Goal: Task Accomplishment & Management: Manage account settings

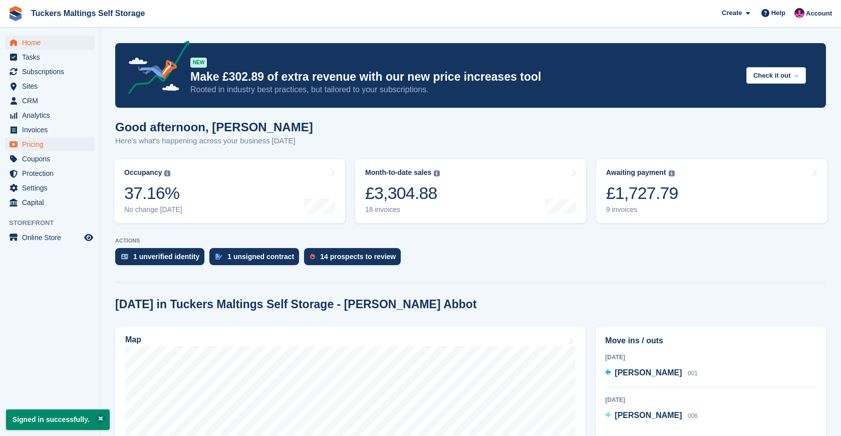
scroll to position [98, 0]
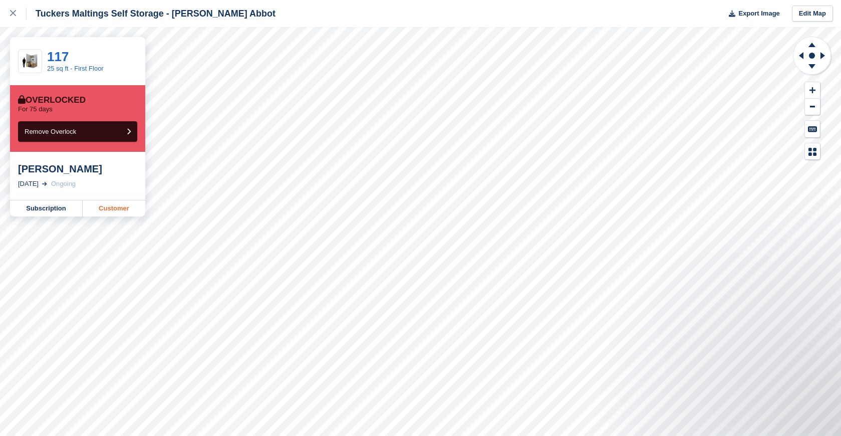
click at [113, 208] on link "Customer" at bounding box center [114, 208] width 63 height 16
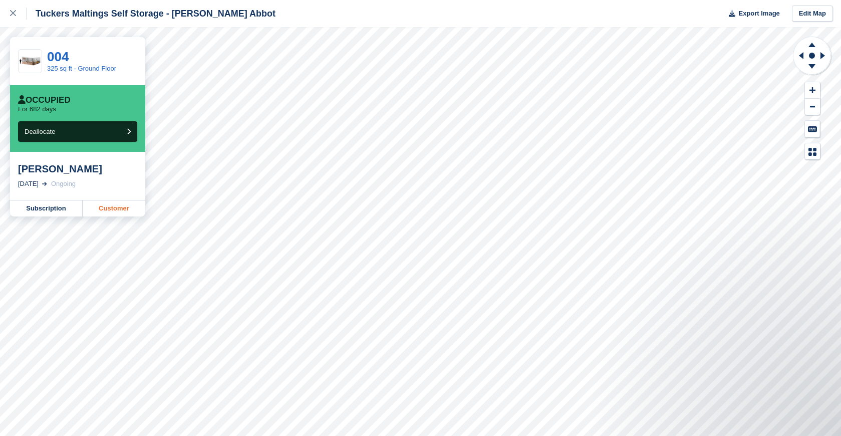
click at [115, 211] on link "Customer" at bounding box center [114, 208] width 63 height 16
click at [55, 209] on link "Subscription" at bounding box center [46, 208] width 73 height 16
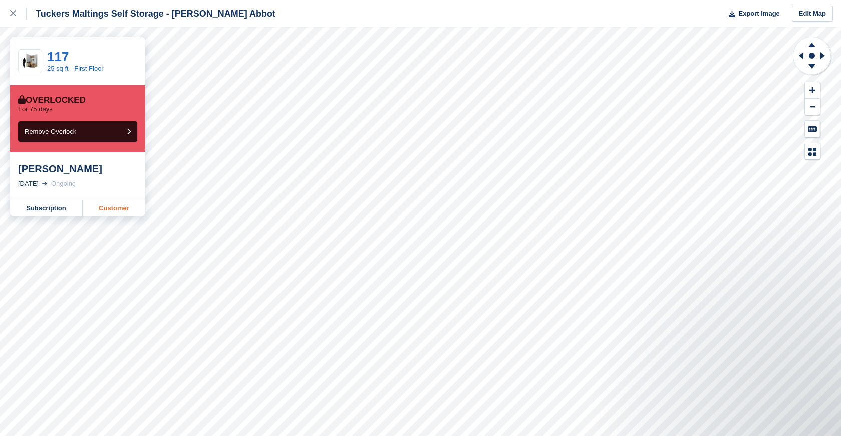
click at [126, 212] on link "Customer" at bounding box center [114, 208] width 63 height 16
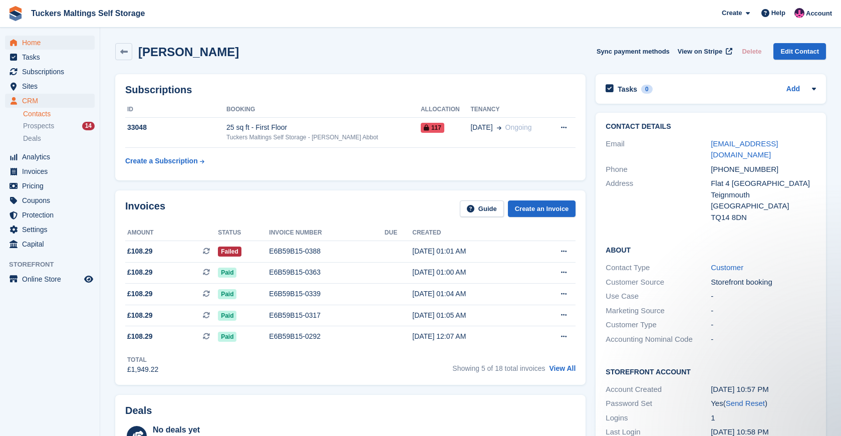
click at [59, 47] on span "Home" at bounding box center [52, 43] width 60 height 14
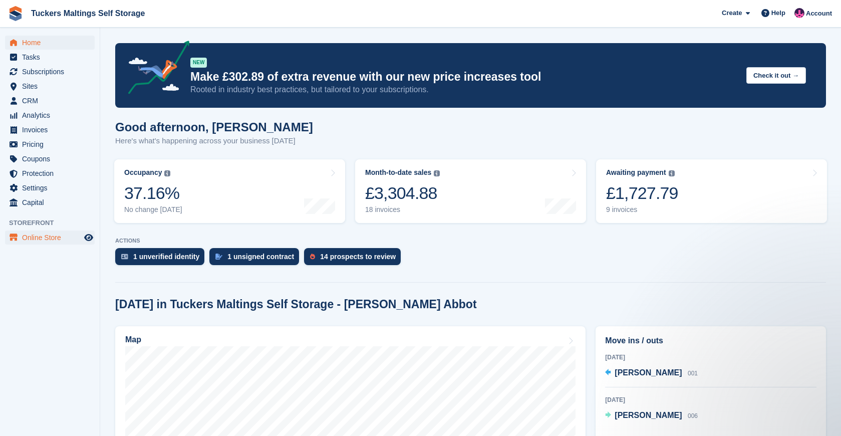
click at [58, 241] on span "Online Store" at bounding box center [52, 237] width 60 height 14
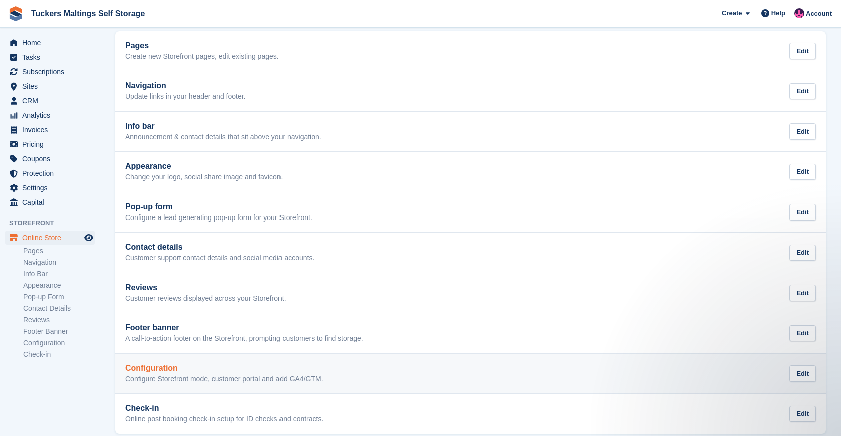
click at [356, 379] on div "Configuration Configure Storefront mode, customer portal and add GA4/GTM. Edit" at bounding box center [470, 374] width 691 height 20
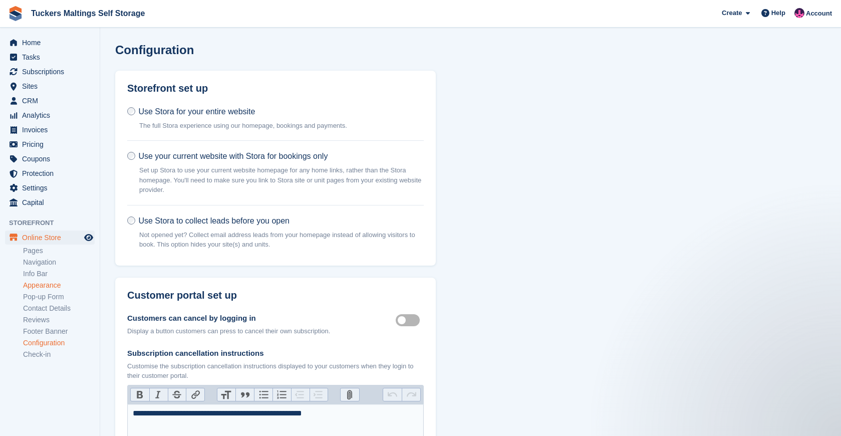
click at [53, 287] on link "Appearance" at bounding box center [59, 286] width 72 height 10
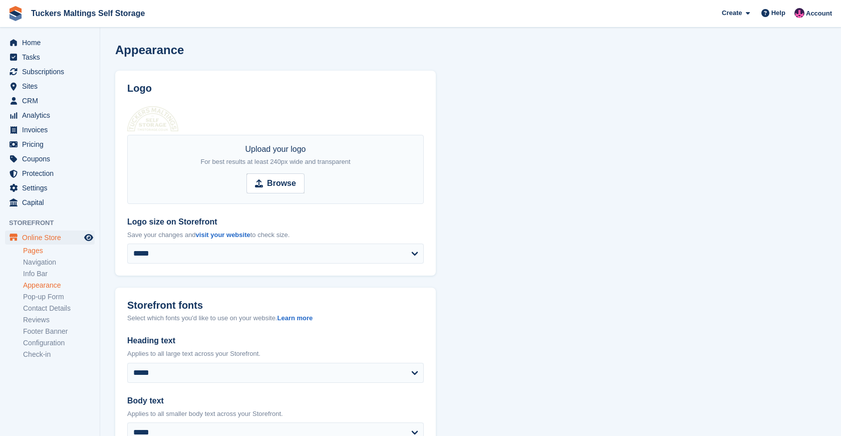
click at [46, 249] on link "Pages" at bounding box center [59, 251] width 72 height 10
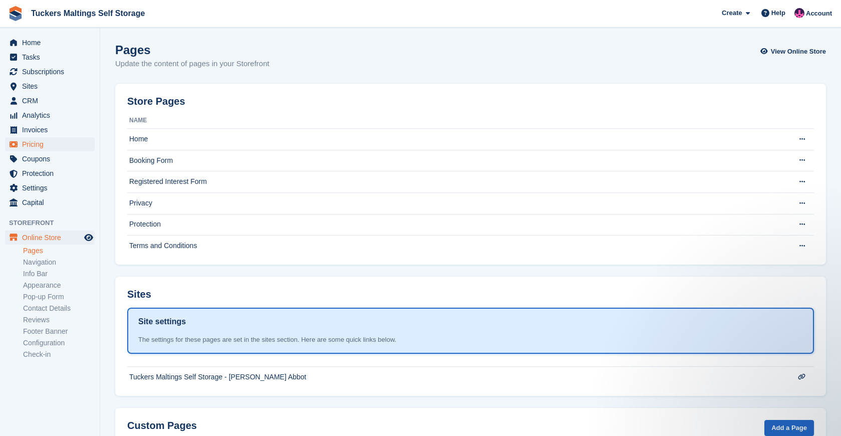
click at [41, 146] on span "Pricing" at bounding box center [52, 144] width 60 height 14
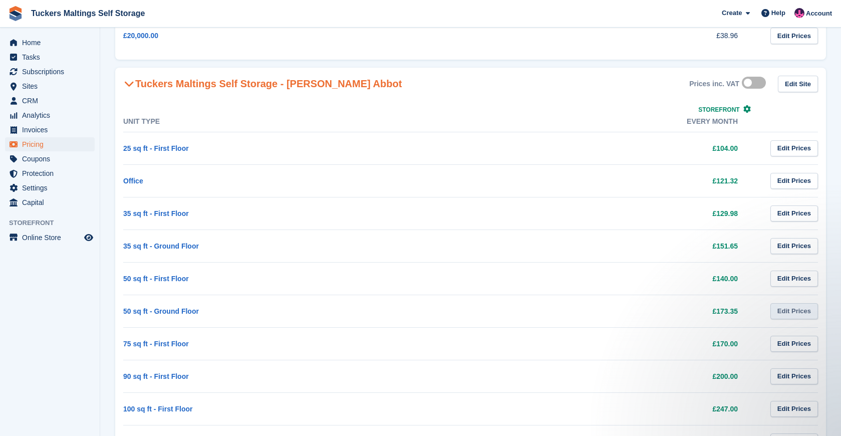
scroll to position [296, 0]
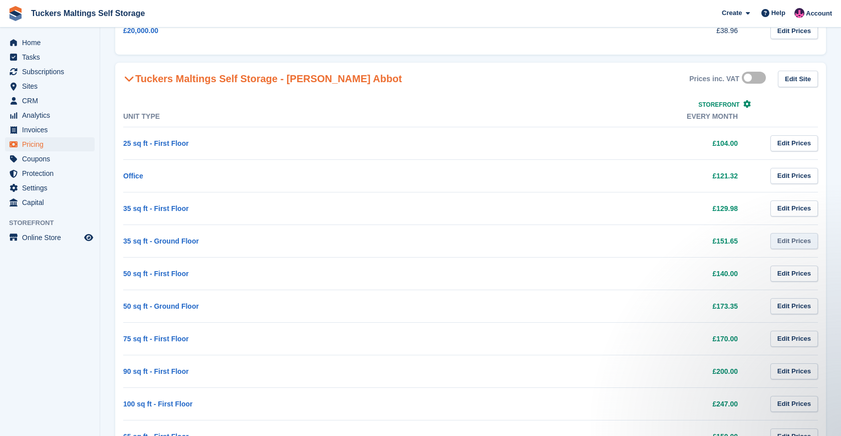
click at [796, 245] on link "Edit Prices" at bounding box center [795, 241] width 48 height 17
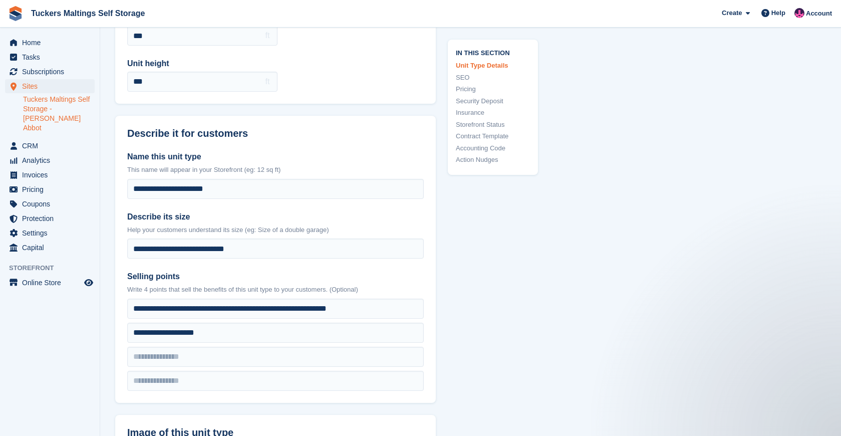
scroll to position [144, 0]
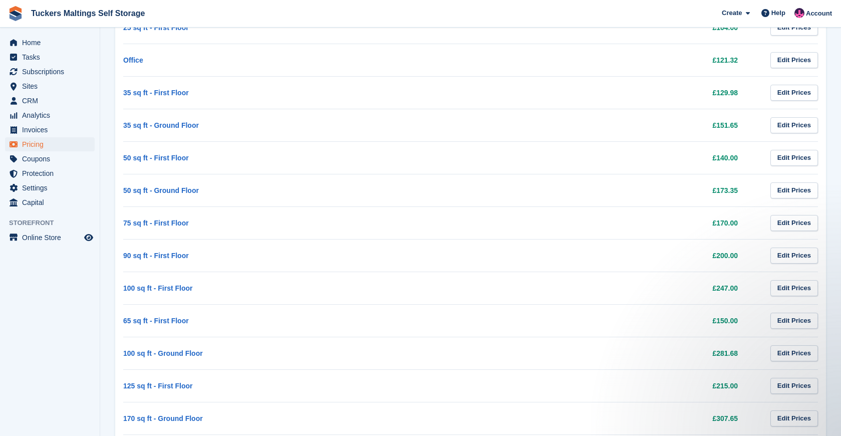
scroll to position [383, 0]
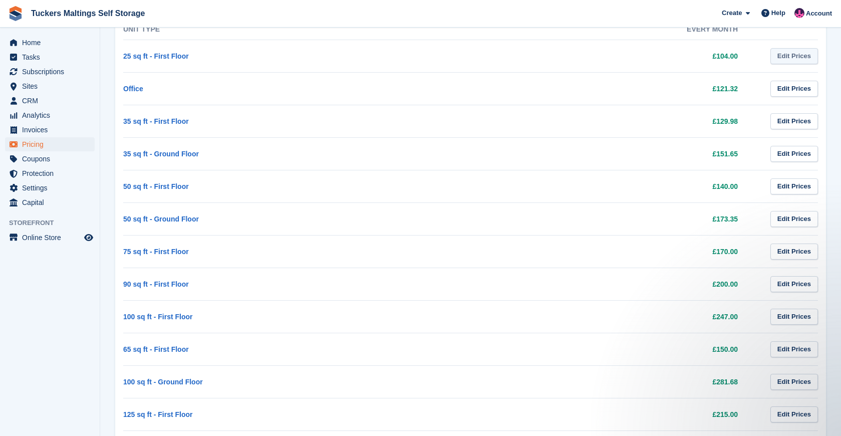
click at [799, 55] on link "Edit Prices" at bounding box center [795, 56] width 48 height 17
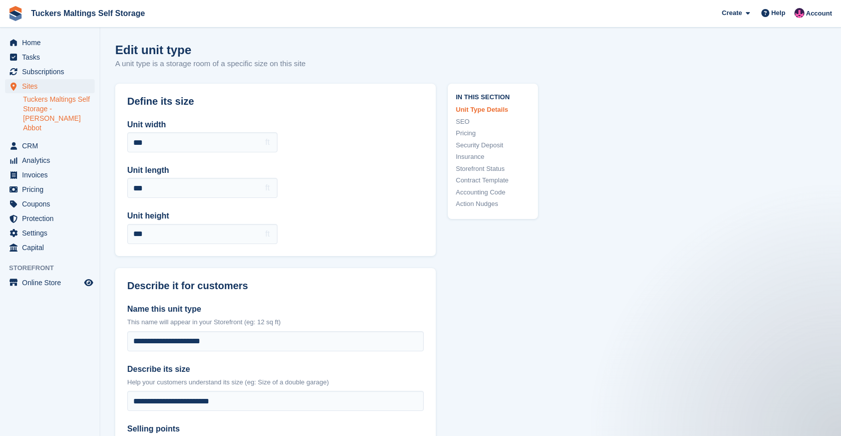
click at [496, 167] on link "Storefront Status" at bounding box center [493, 169] width 74 height 10
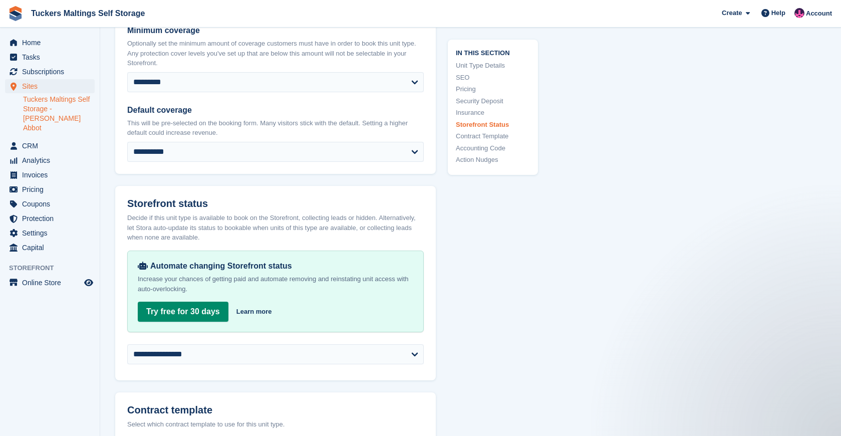
scroll to position [1561, 0]
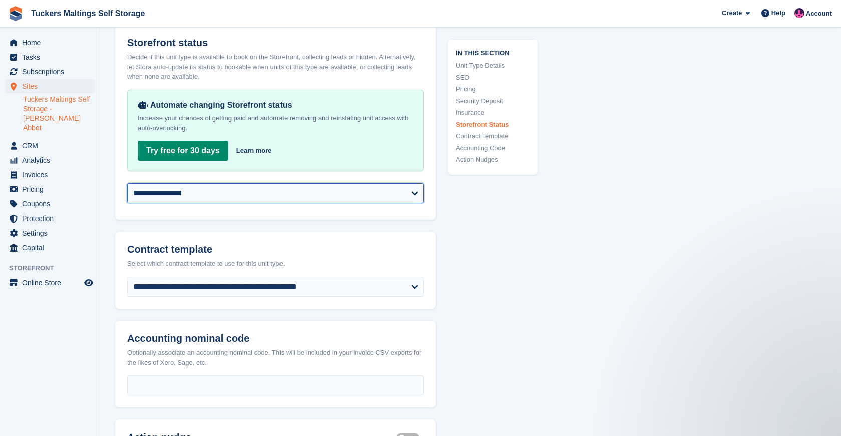
select select "********"
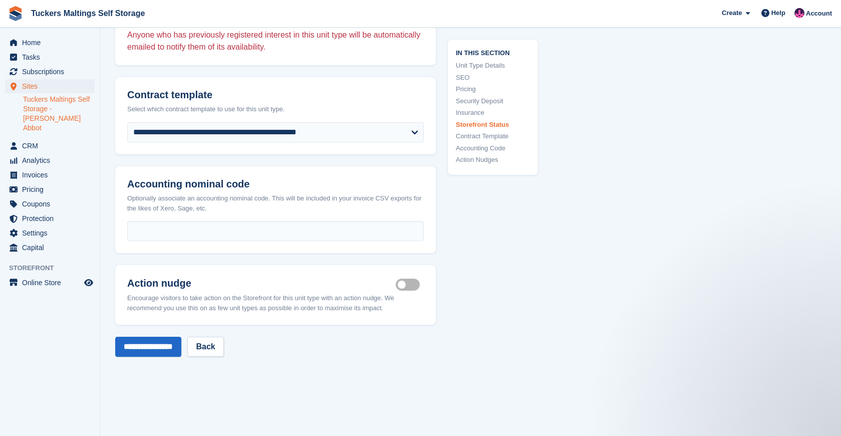
scroll to position [1743, 0]
click at [177, 345] on input "**********" at bounding box center [148, 347] width 66 height 20
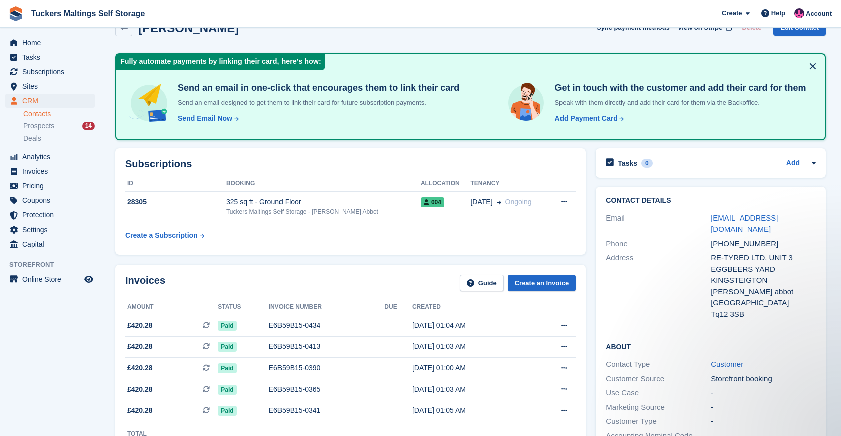
scroll to position [24, 0]
